Goal: Task Accomplishment & Management: Use online tool/utility

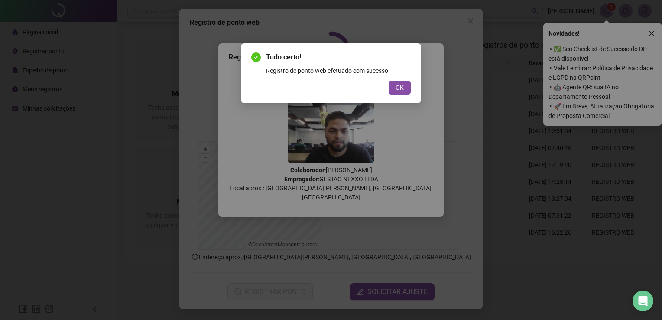
click at [263, 298] on div "Tudo certo! Registro de ponto web efetuado com sucesso. OK" at bounding box center [331, 160] width 662 height 320
click at [400, 88] on span "OK" at bounding box center [399, 88] width 8 height 10
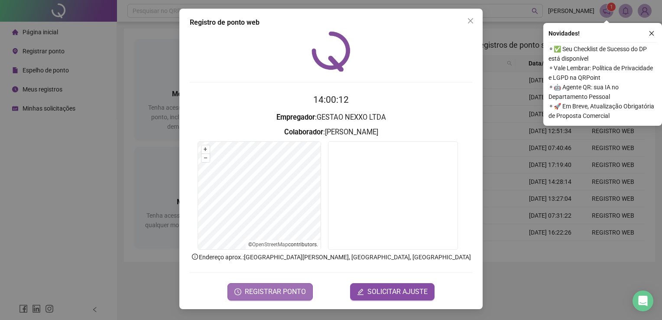
click at [301, 293] on span "REGISTRAR PONTO" at bounding box center [275, 291] width 61 height 10
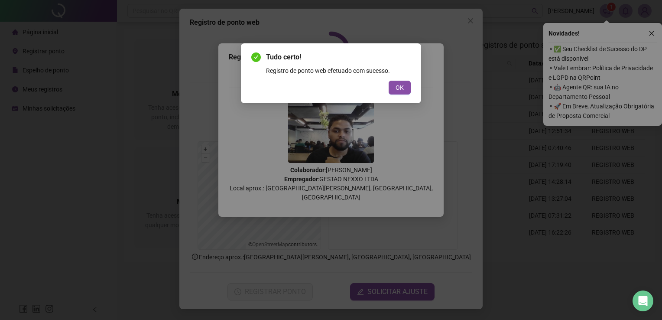
click at [399, 96] on div "Tudo certo! Registro de ponto web efetuado com sucesso. OK" at bounding box center [331, 73] width 180 height 60
click at [400, 94] on div "Tudo certo! Registro de ponto web efetuado com sucesso. OK" at bounding box center [331, 73] width 180 height 60
click at [408, 88] on button "OK" at bounding box center [400, 88] width 22 height 14
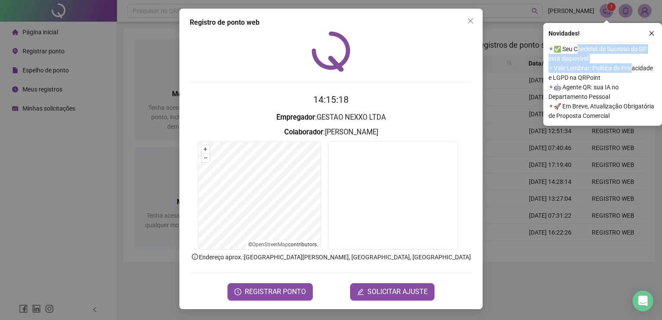
drag, startPoint x: 585, startPoint y: 50, endPoint x: 629, endPoint y: 64, distance: 46.2
click at [629, 64] on div "⚬ ✅ Seu Checklist de Sucesso do DP está disponível ⚬ Vale Lembrar: Política de …" at bounding box center [602, 82] width 108 height 76
click at [614, 72] on span "⚬ Vale Lembrar: Política de Privacidade e LGPD na QRPoint" at bounding box center [602, 72] width 108 height 19
click at [648, 39] on div "Novidades ! ⚬ ✅ Seu Checklist de Sucesso do DP está disponível ⚬ Vale Lembrar: …" at bounding box center [602, 74] width 119 height 103
click at [653, 36] on button "button" at bounding box center [651, 33] width 10 height 10
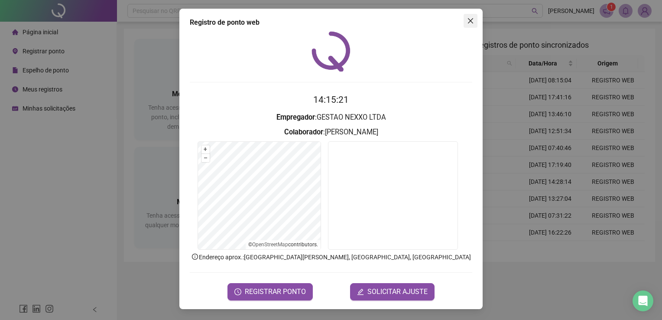
click at [472, 20] on icon "close" at bounding box center [470, 20] width 7 height 7
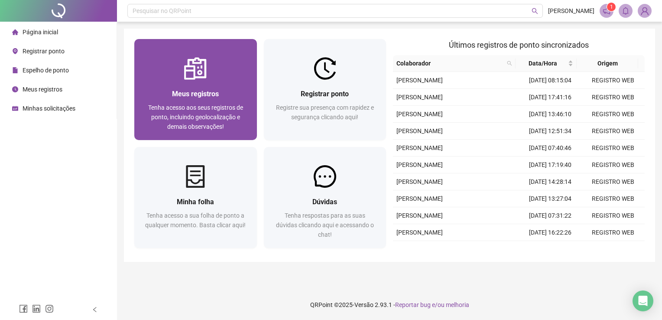
click at [207, 82] on div "Meus registros Tenha acesso aos seus registros de ponto, incluindo geolocalizaç…" at bounding box center [195, 110] width 123 height 60
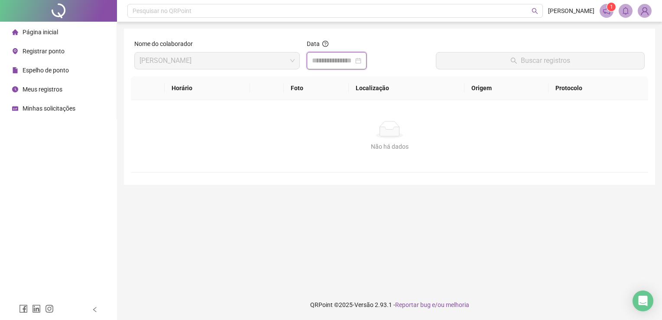
click at [353, 60] on input at bounding box center [333, 60] width 42 height 10
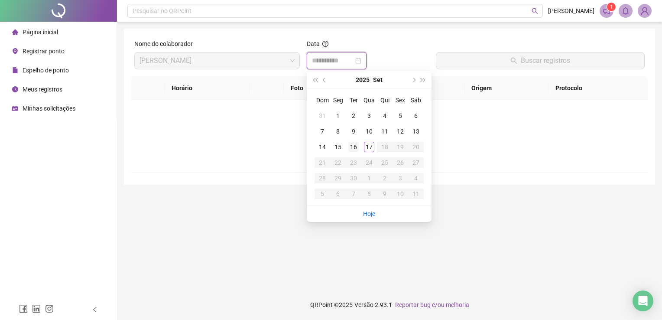
type input "**********"
click at [358, 147] on div "16" at bounding box center [353, 147] width 10 height 10
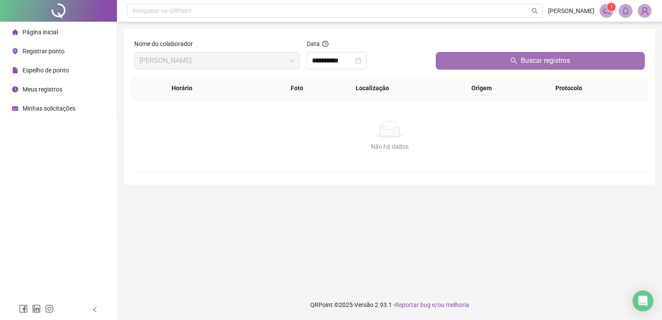
click at [507, 63] on button "Buscar registros" at bounding box center [540, 60] width 209 height 17
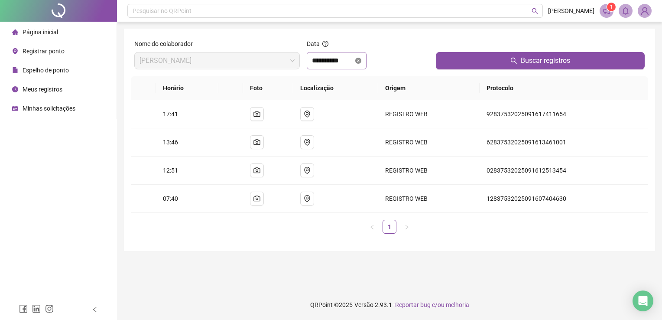
click at [361, 63] on icon "close-circle" at bounding box center [358, 61] width 6 height 6
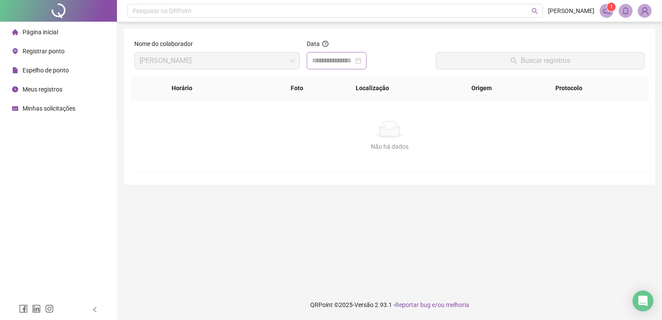
click at [361, 62] on div at bounding box center [336, 60] width 49 height 10
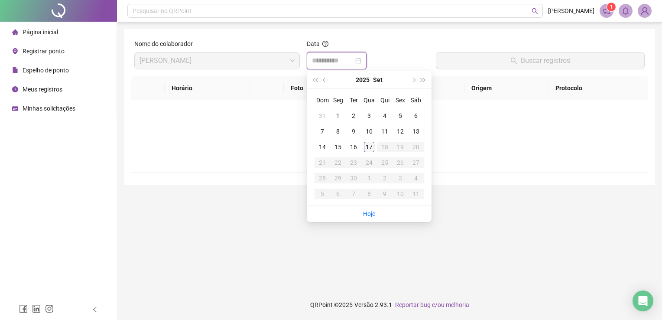
type input "**********"
drag, startPoint x: 371, startPoint y: 149, endPoint x: 441, endPoint y: 100, distance: 85.2
click at [371, 148] on div "17" at bounding box center [369, 147] width 10 height 10
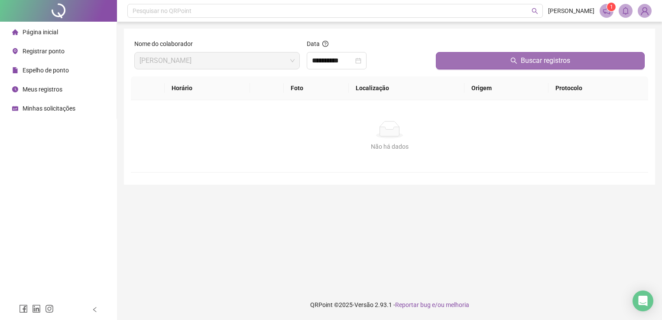
click at [492, 68] on button "Buscar registros" at bounding box center [540, 60] width 209 height 17
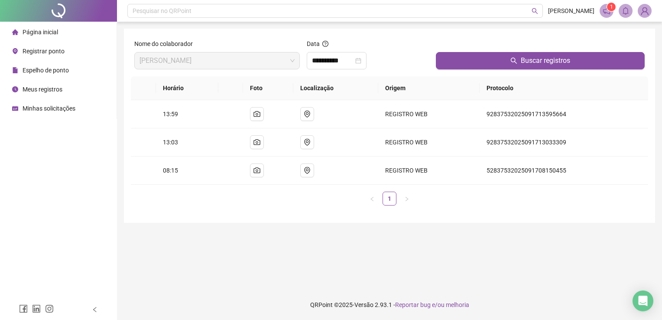
click at [61, 34] on li "Página inicial" at bounding box center [58, 31] width 113 height 17
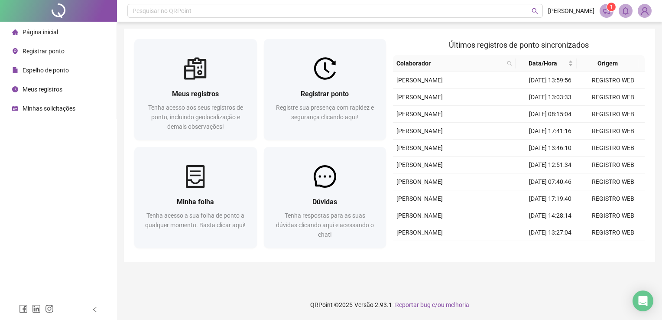
drag, startPoint x: 61, startPoint y: 72, endPoint x: 71, endPoint y: 74, distance: 9.7
click at [61, 72] on span "Espelho de ponto" at bounding box center [46, 70] width 46 height 7
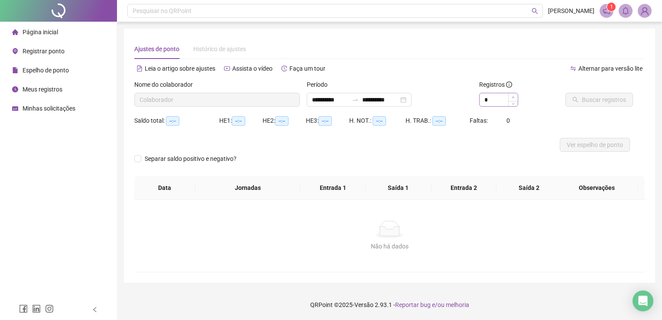
type input "**********"
type input "*"
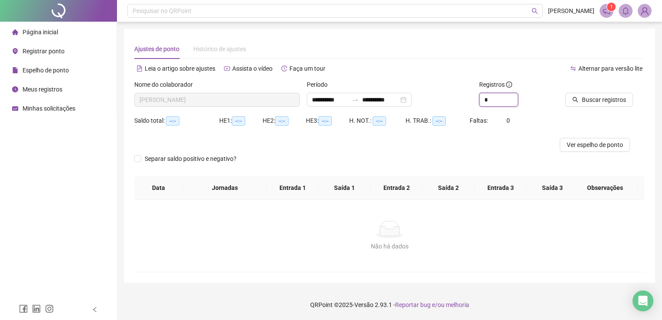
drag, startPoint x: 514, startPoint y: 96, endPoint x: 542, endPoint y: 101, distance: 28.2
click at [516, 96] on icon "up" at bounding box center [517, 96] width 3 height 3
click at [602, 98] on span "Buscar registros" at bounding box center [604, 100] width 44 height 10
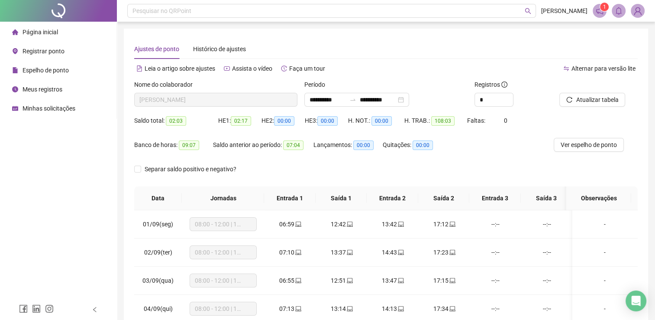
click at [40, 30] on span "Página inicial" at bounding box center [41, 32] width 36 height 7
